Goal: Find specific page/section

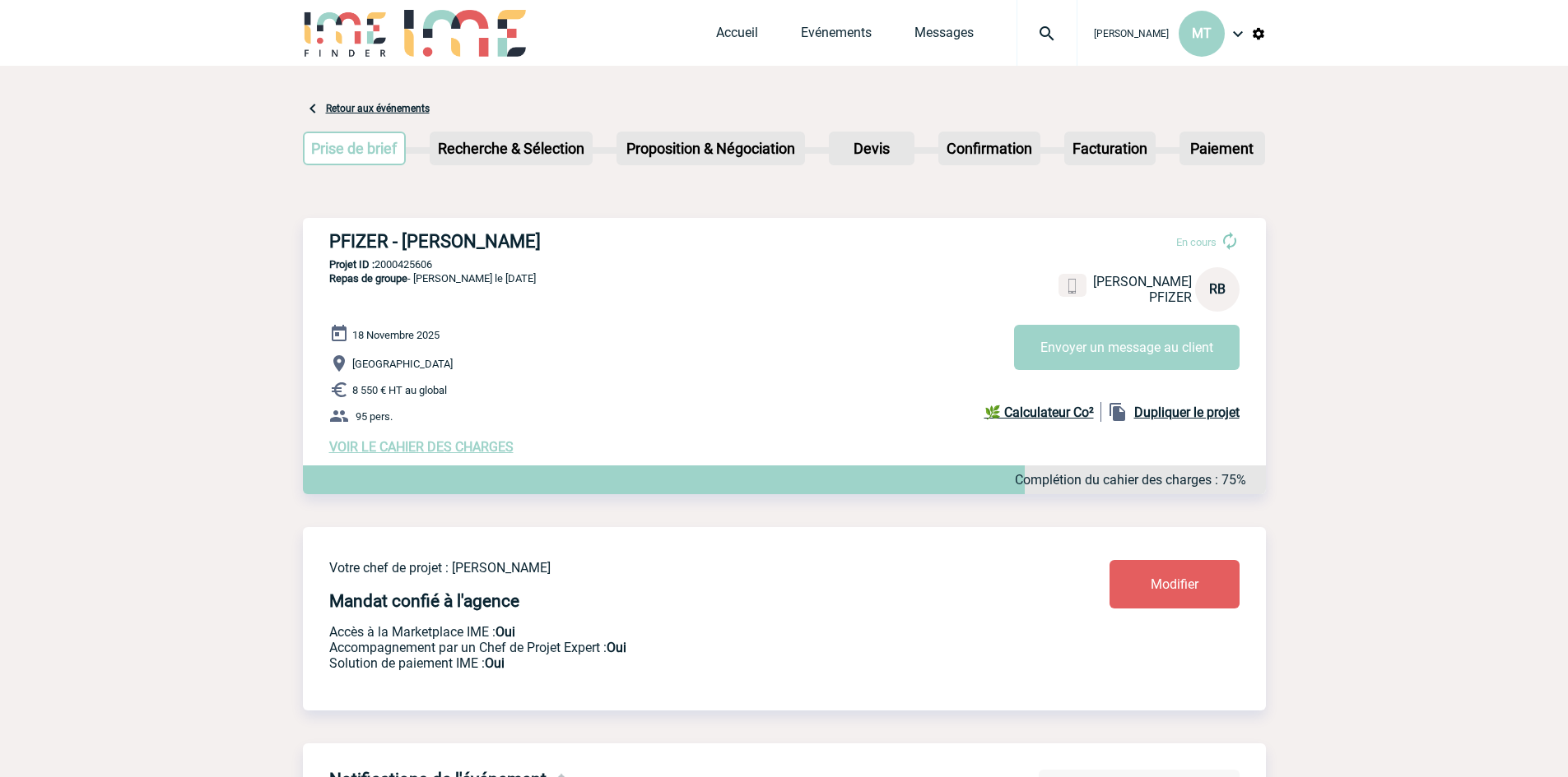
click at [444, 241] on h3 "PFIZER - Raphaëlle BROCQUET" at bounding box center [576, 241] width 493 height 21
copy div "PFIZER - Raphaëlle BROCQUET"
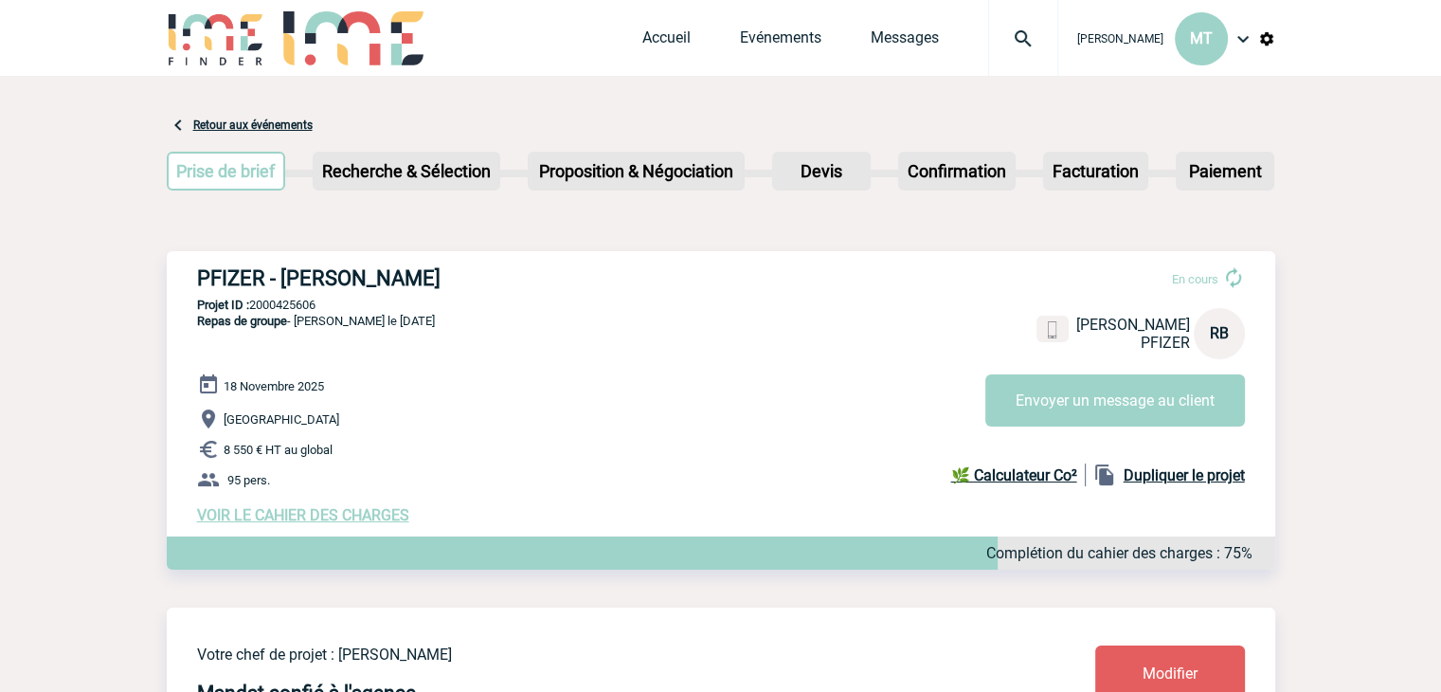
click at [332, 303] on p "Projet ID : 2000425606" at bounding box center [721, 304] width 1108 height 14
drag, startPoint x: 299, startPoint y: 311, endPoint x: 254, endPoint y: 308, distance: 45.6
click at [254, 308] on p "Projet ID : 2000425606" at bounding box center [721, 304] width 1108 height 14
copy p "2000425606"
click at [898, 47] on link "Messages" at bounding box center [905, 41] width 68 height 27
